Goal: Information Seeking & Learning: Learn about a topic

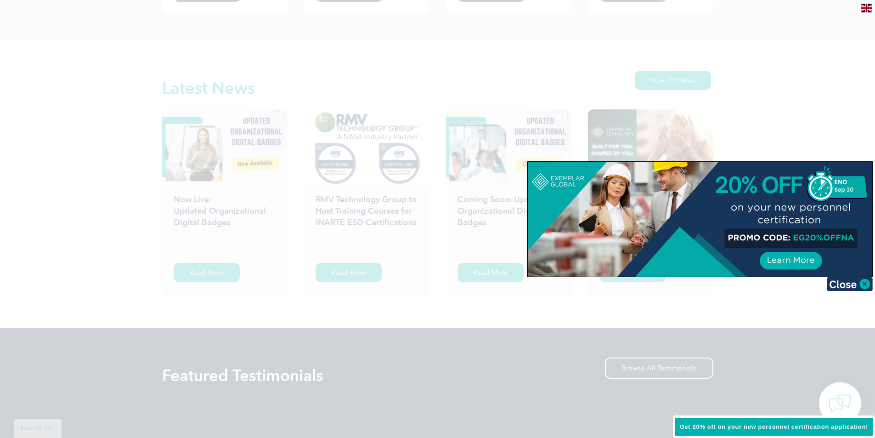
scroll to position [1562, 0]
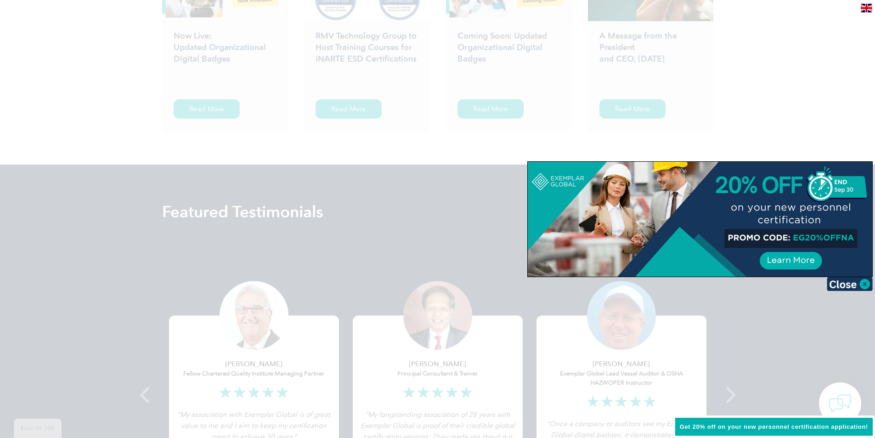
click at [356, 243] on div at bounding box center [437, 219] width 875 height 438
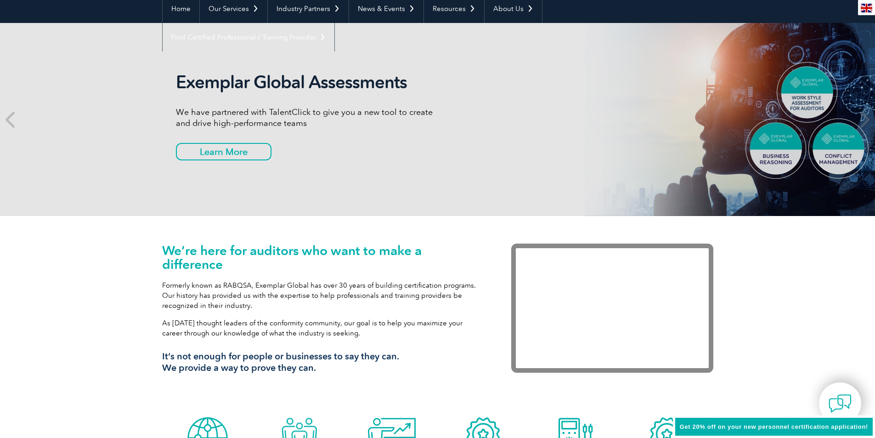
scroll to position [0, 0]
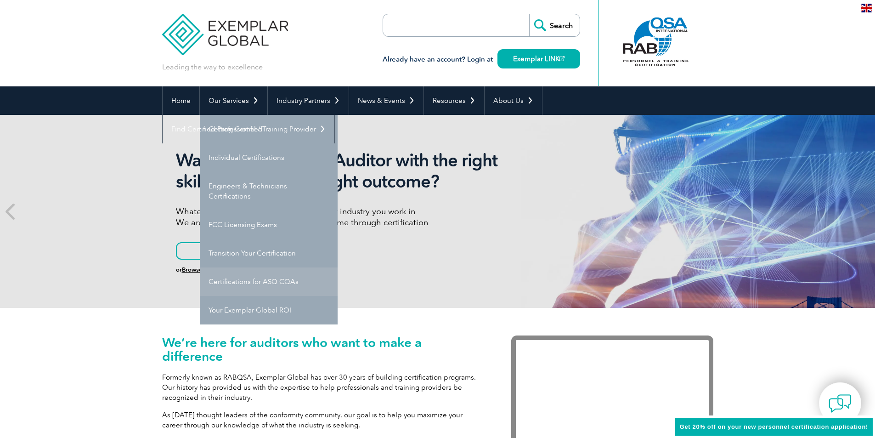
click at [263, 282] on link "Certifications for ASQ CQAs" at bounding box center [269, 281] width 138 height 28
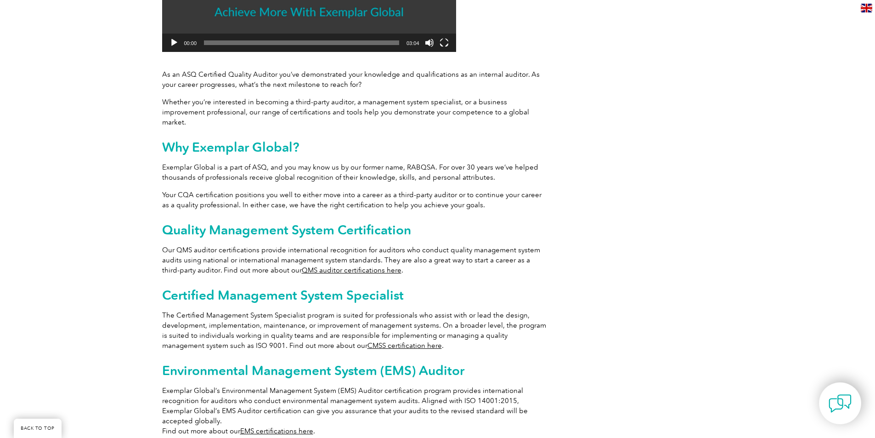
scroll to position [367, 0]
